Goal: Task Accomplishment & Management: Manage account settings

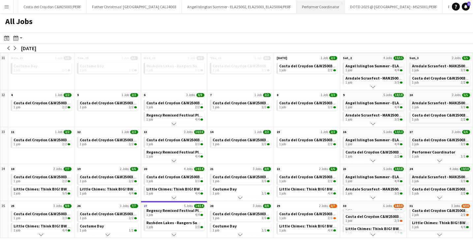
scroll to position [0, 404]
click at [358, 7] on button "DOTD 2025 @ [GEOGRAPHIC_DATA] - MS25001/PERF Close" at bounding box center [385, 6] width 98 height 13
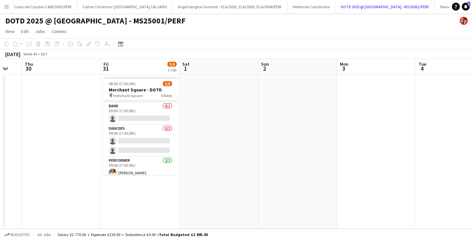
scroll to position [45, 0]
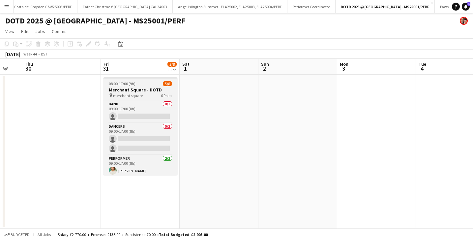
click at [133, 89] on h3 "Merchant Square - DOTD" at bounding box center [141, 90] width 74 height 6
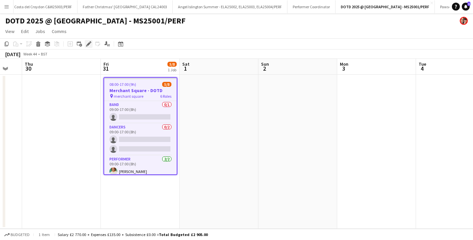
click at [91, 43] on icon "Edit" at bounding box center [88, 43] width 5 height 5
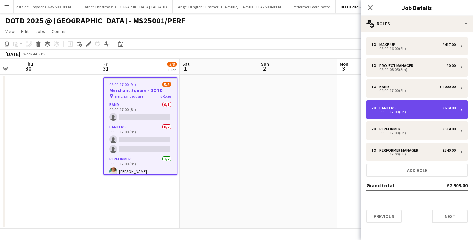
click at [455, 114] on div "2 x Dancers £634.00 09:00-17:00 (8h)" at bounding box center [417, 109] width 102 height 18
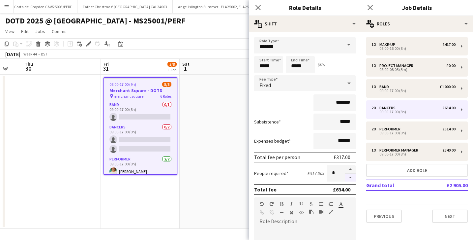
click at [350, 176] on button "button" at bounding box center [350, 177] width 11 height 8
type input "*"
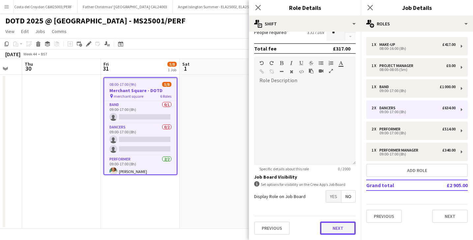
click at [337, 223] on button "Next" at bounding box center [338, 227] width 36 height 13
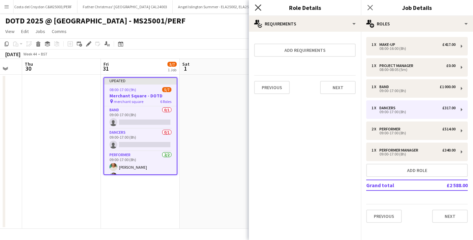
click at [260, 5] on icon "Close pop-in" at bounding box center [258, 7] width 6 height 6
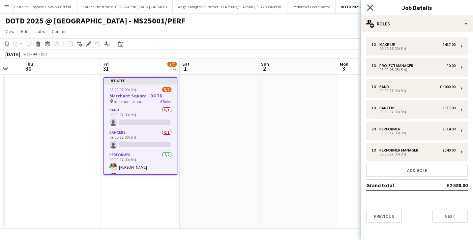
click at [371, 6] on icon at bounding box center [370, 7] width 6 height 6
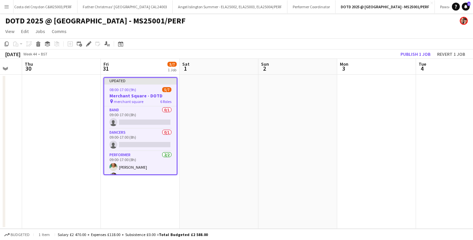
click at [323, 38] on app-page-menu "View Day view expanded Day view collapsed Month view Date picker Jump to [DATE]…" at bounding box center [236, 32] width 473 height 13
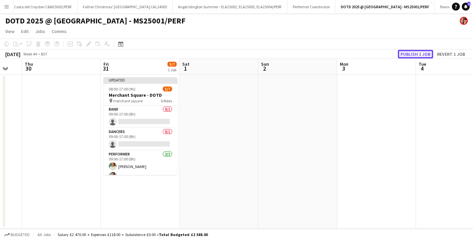
click at [418, 56] on button "Publish 1 job" at bounding box center [415, 54] width 35 height 9
